Goal: Information Seeking & Learning: Learn about a topic

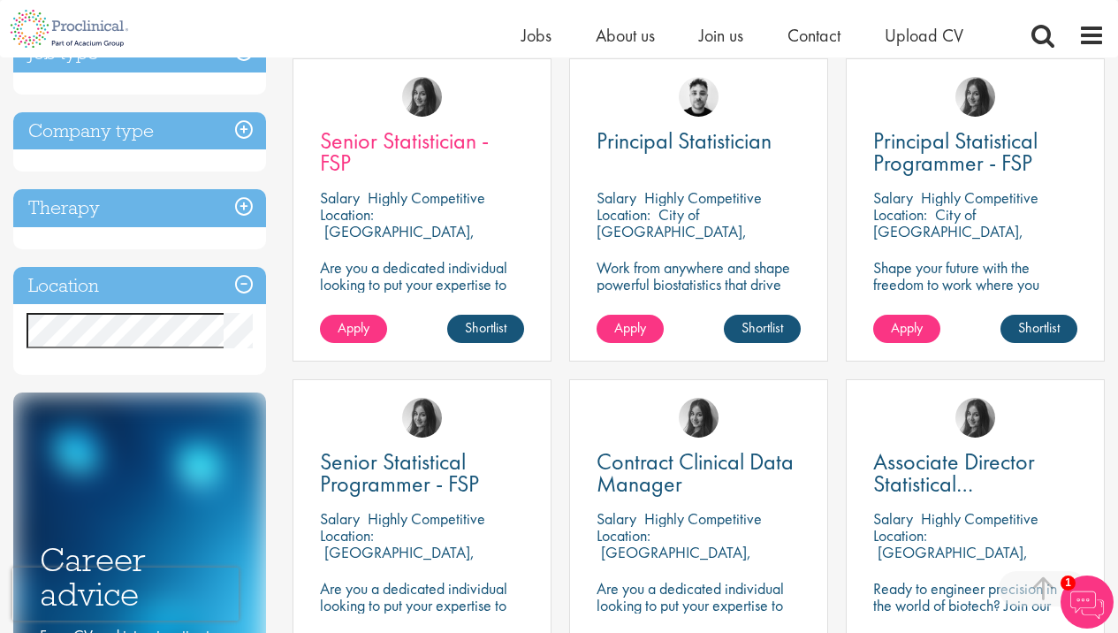
scroll to position [364, 0]
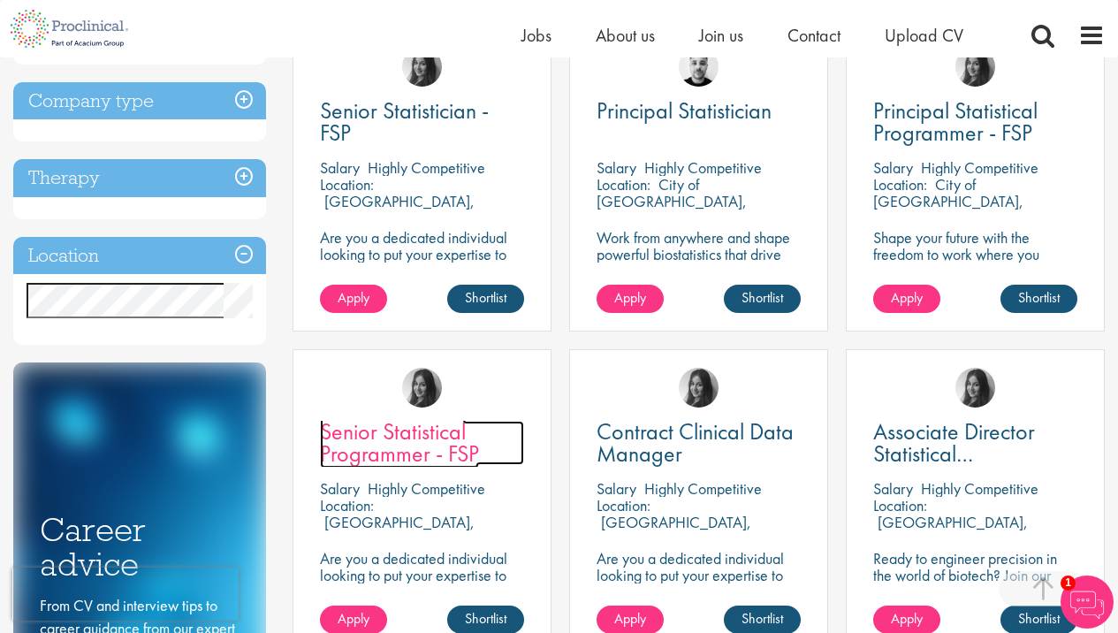
click at [372, 458] on span "Senior Statistical Programmer - FSP" at bounding box center [399, 442] width 159 height 52
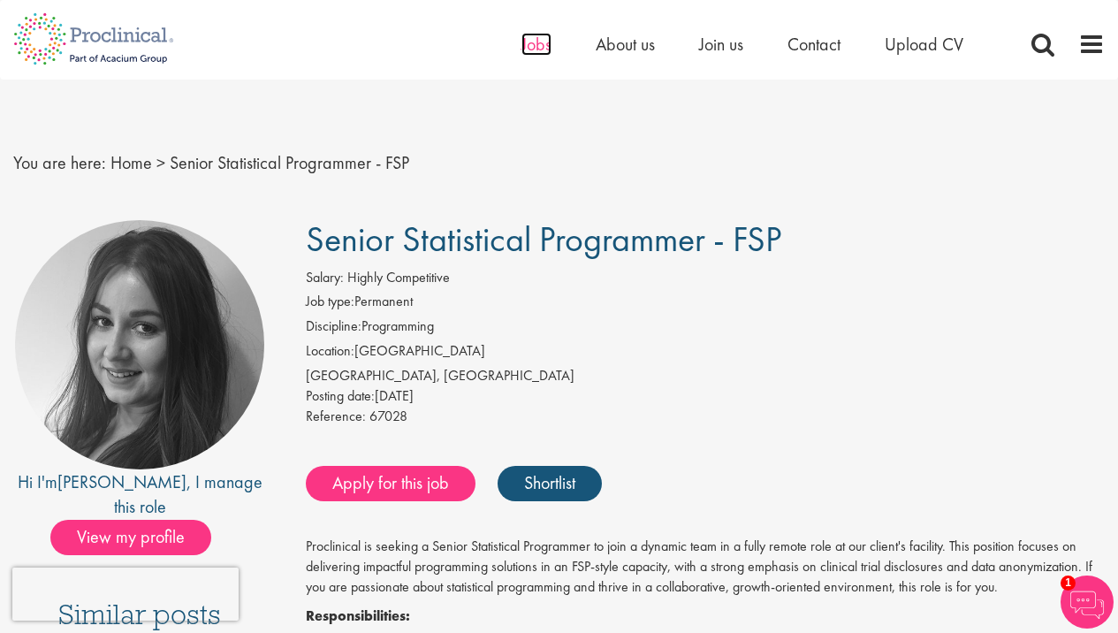
click at [544, 41] on span "Jobs" at bounding box center [537, 44] width 30 height 23
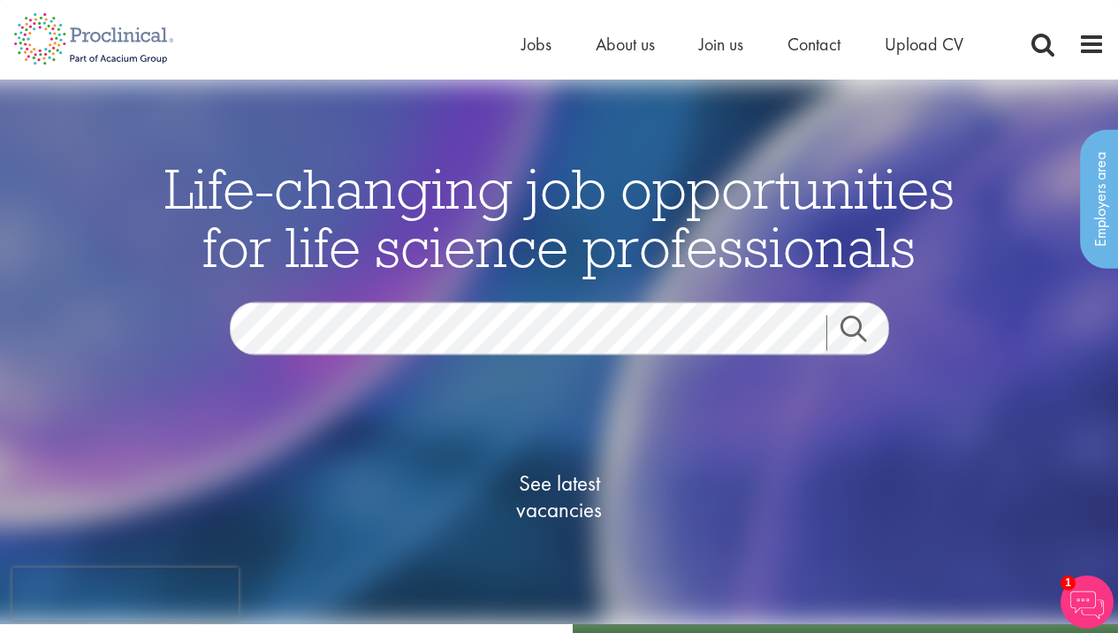
click at [857, 331] on link "Search" at bounding box center [865, 332] width 76 height 35
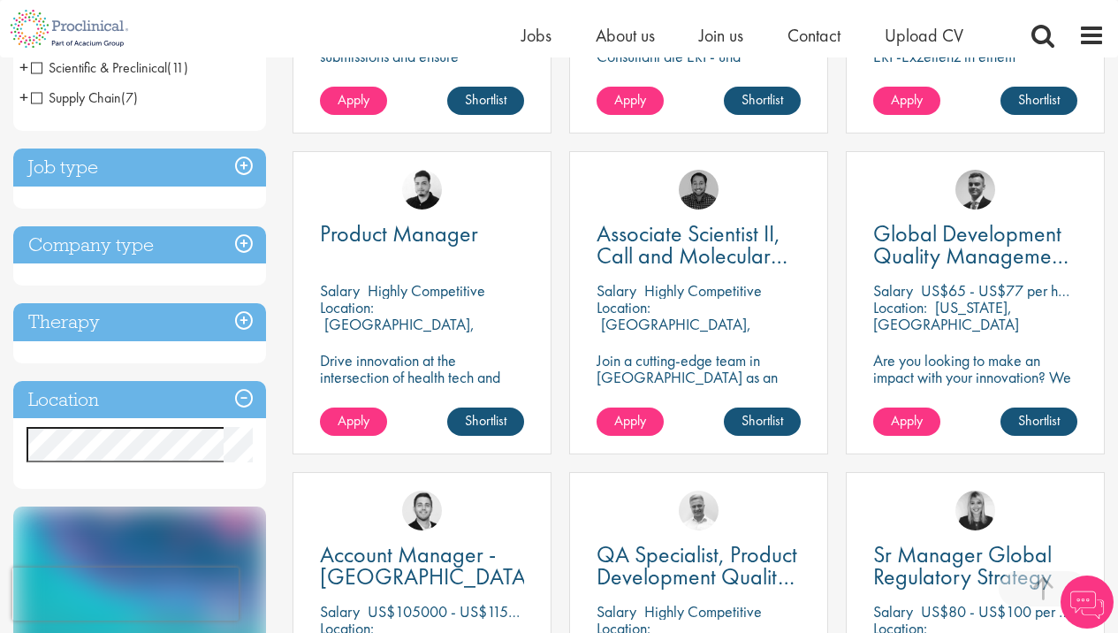
scroll to position [582, 0]
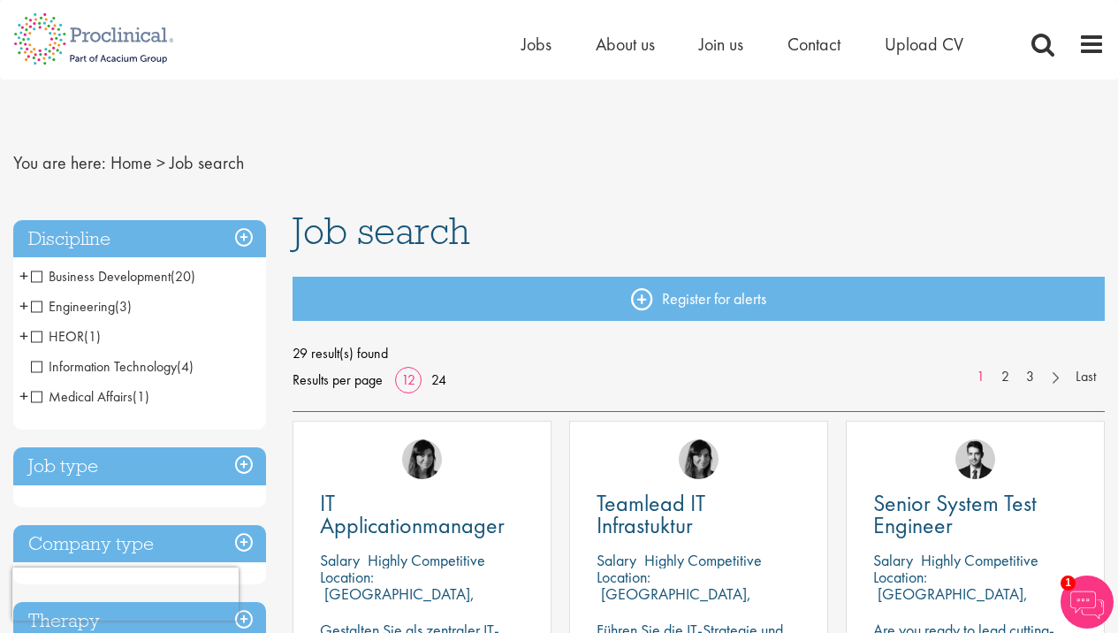
click at [247, 234] on h3 "Discipline" at bounding box center [139, 239] width 253 height 38
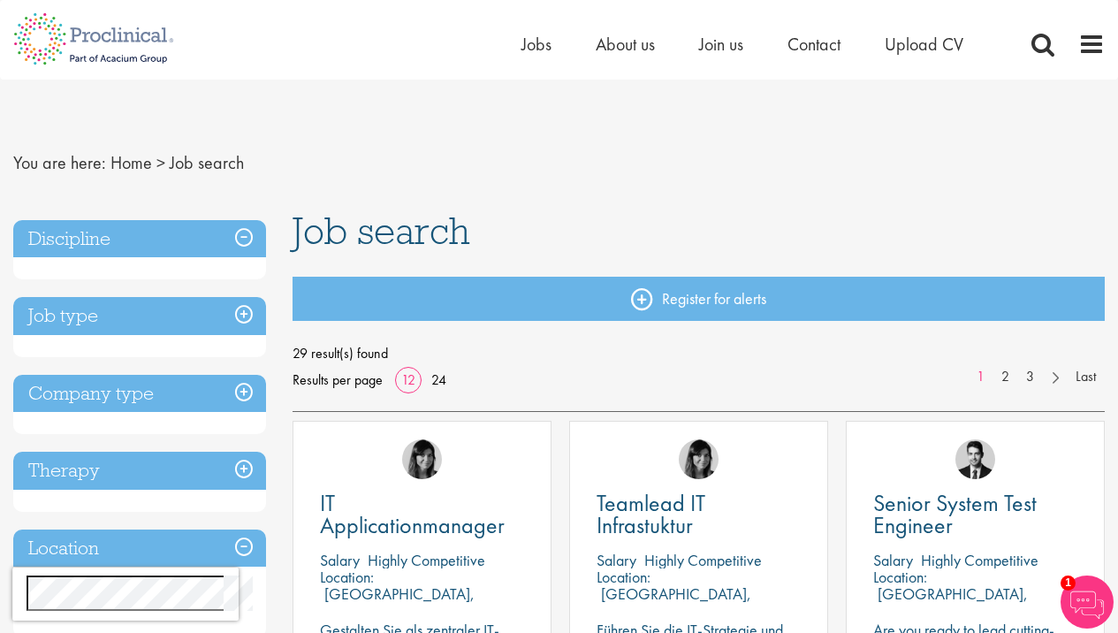
click at [247, 234] on h3 "Discipline" at bounding box center [139, 239] width 253 height 38
